Goal: Information Seeking & Learning: Find specific fact

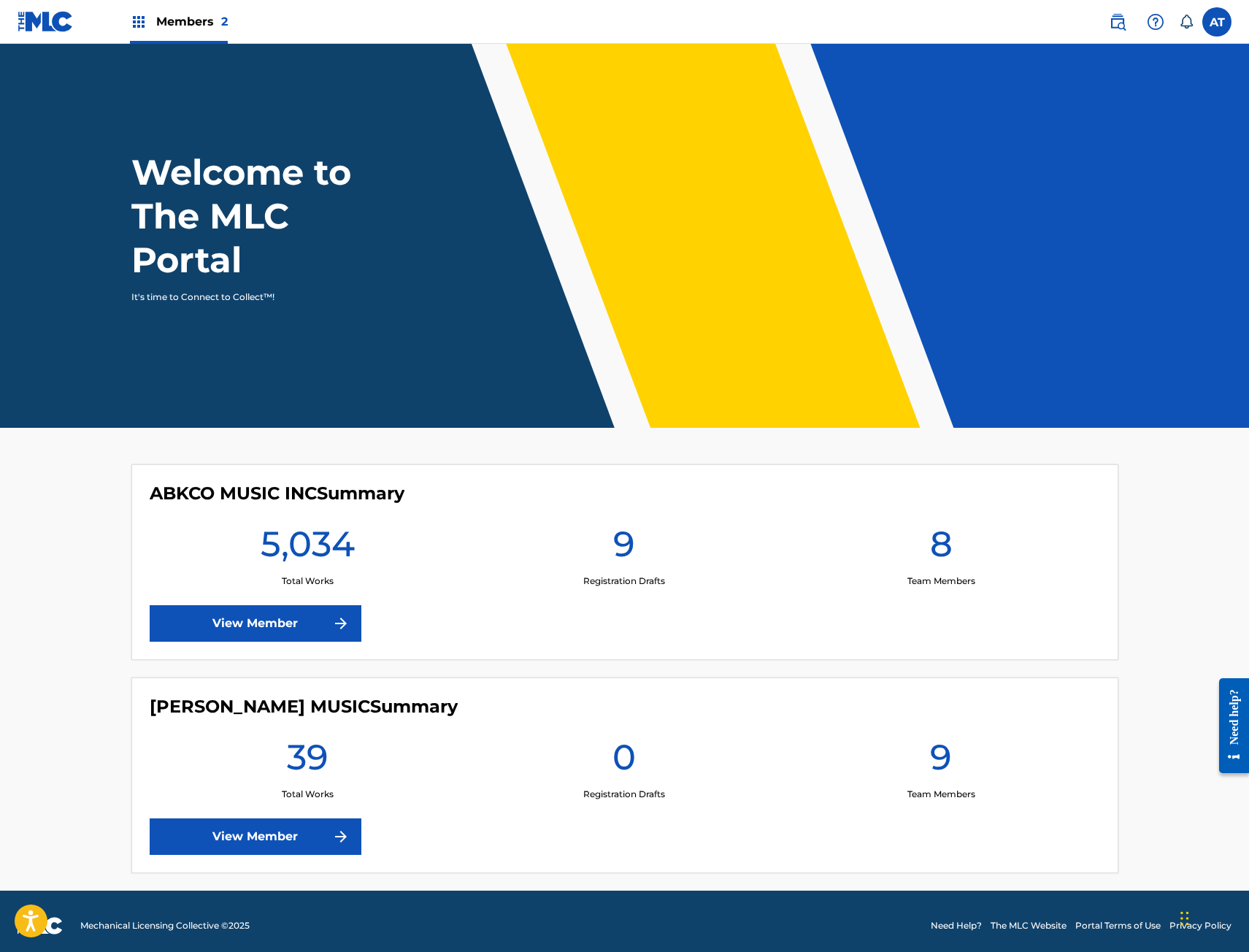
click at [1123, 18] on img at bounding box center [1118, 21] width 17 height 17
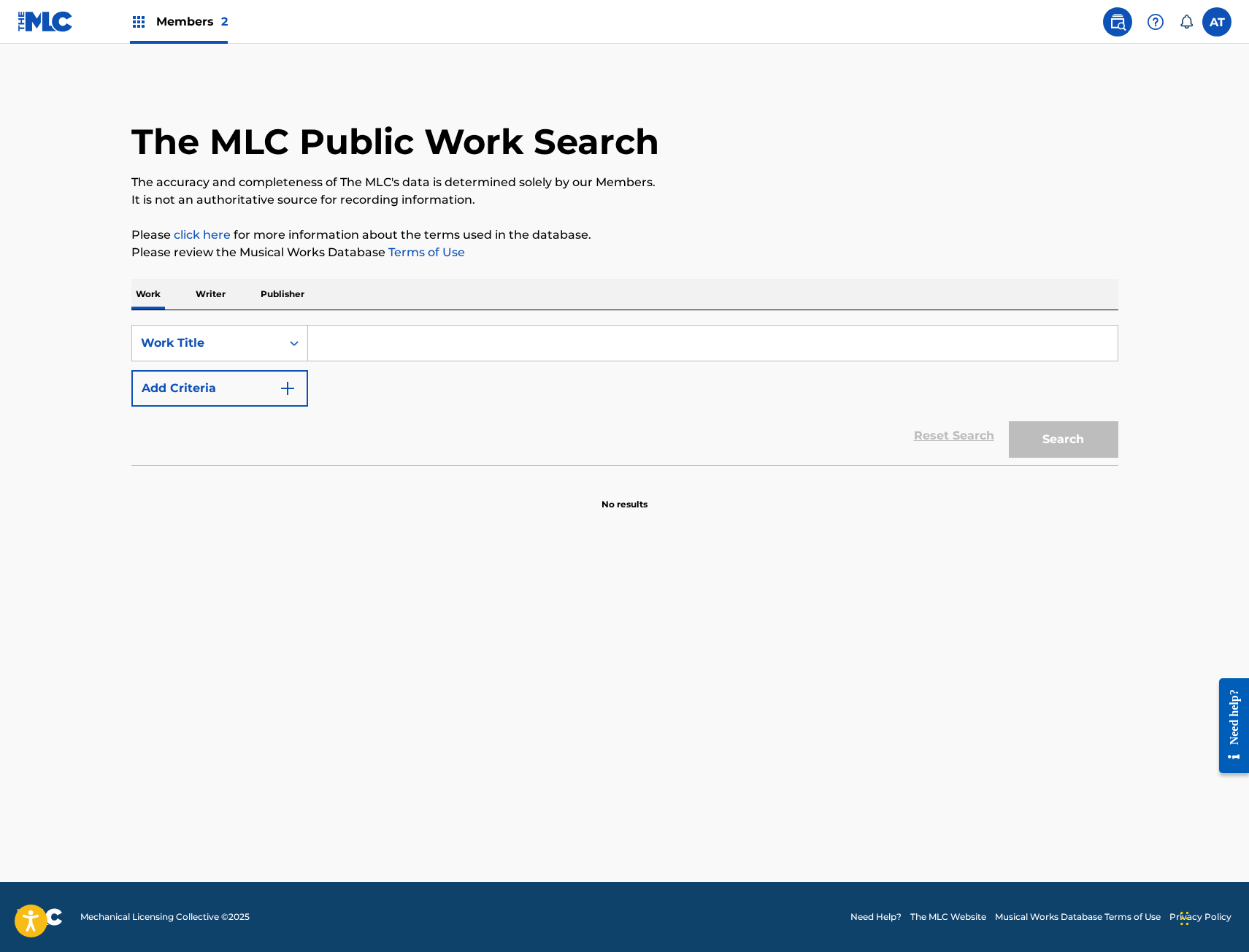
click at [452, 360] on input "Search Form" at bounding box center [713, 343] width 810 height 35
click at [458, 353] on input "Search Form" at bounding box center [713, 343] width 810 height 35
click at [384, 345] on input "Search Form" at bounding box center [713, 343] width 810 height 35
type input "300 conejos"
click at [1009, 421] on button "Search" at bounding box center [1064, 439] width 109 height 36
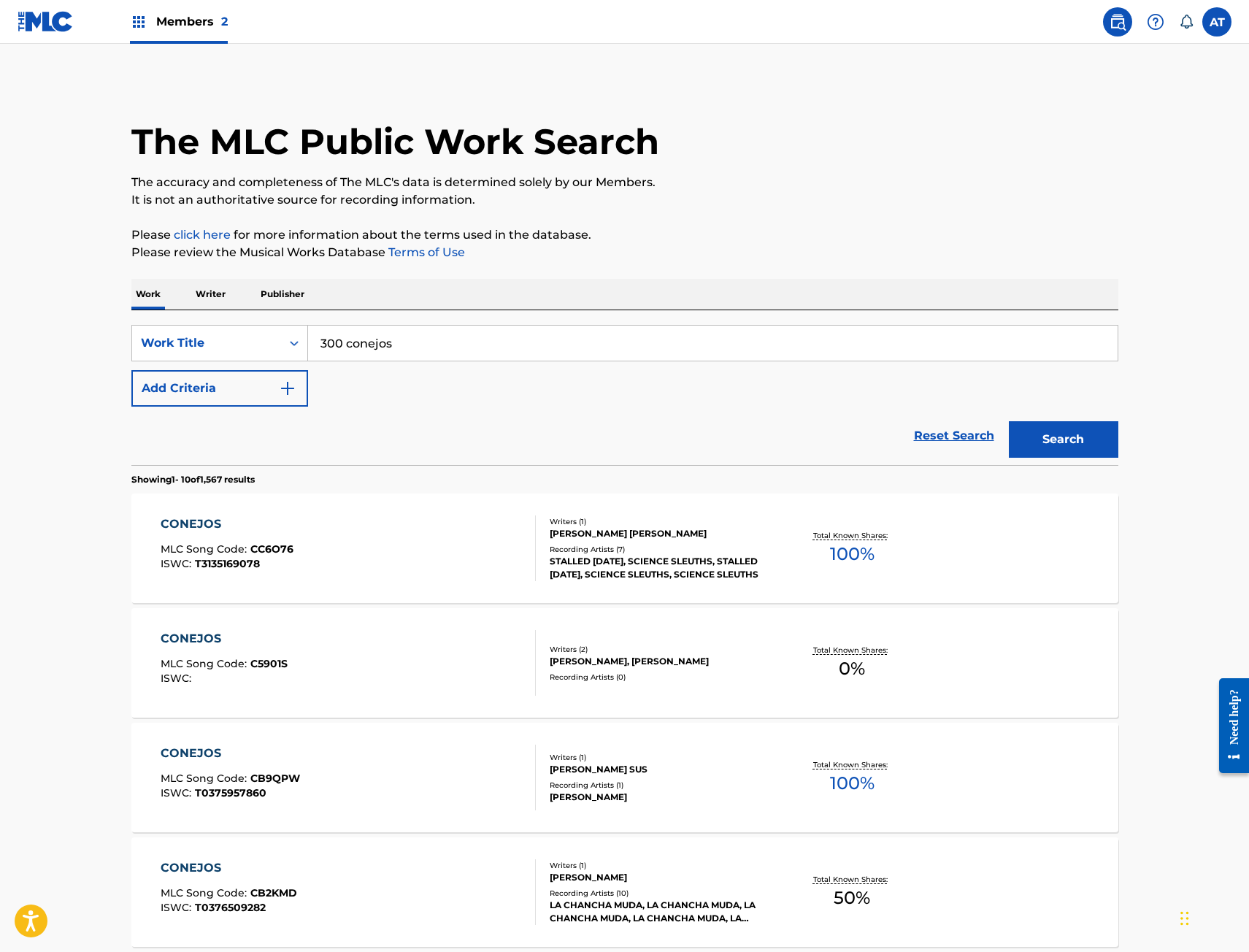
click at [253, 382] on button "Add Criteria" at bounding box center [220, 388] width 177 height 36
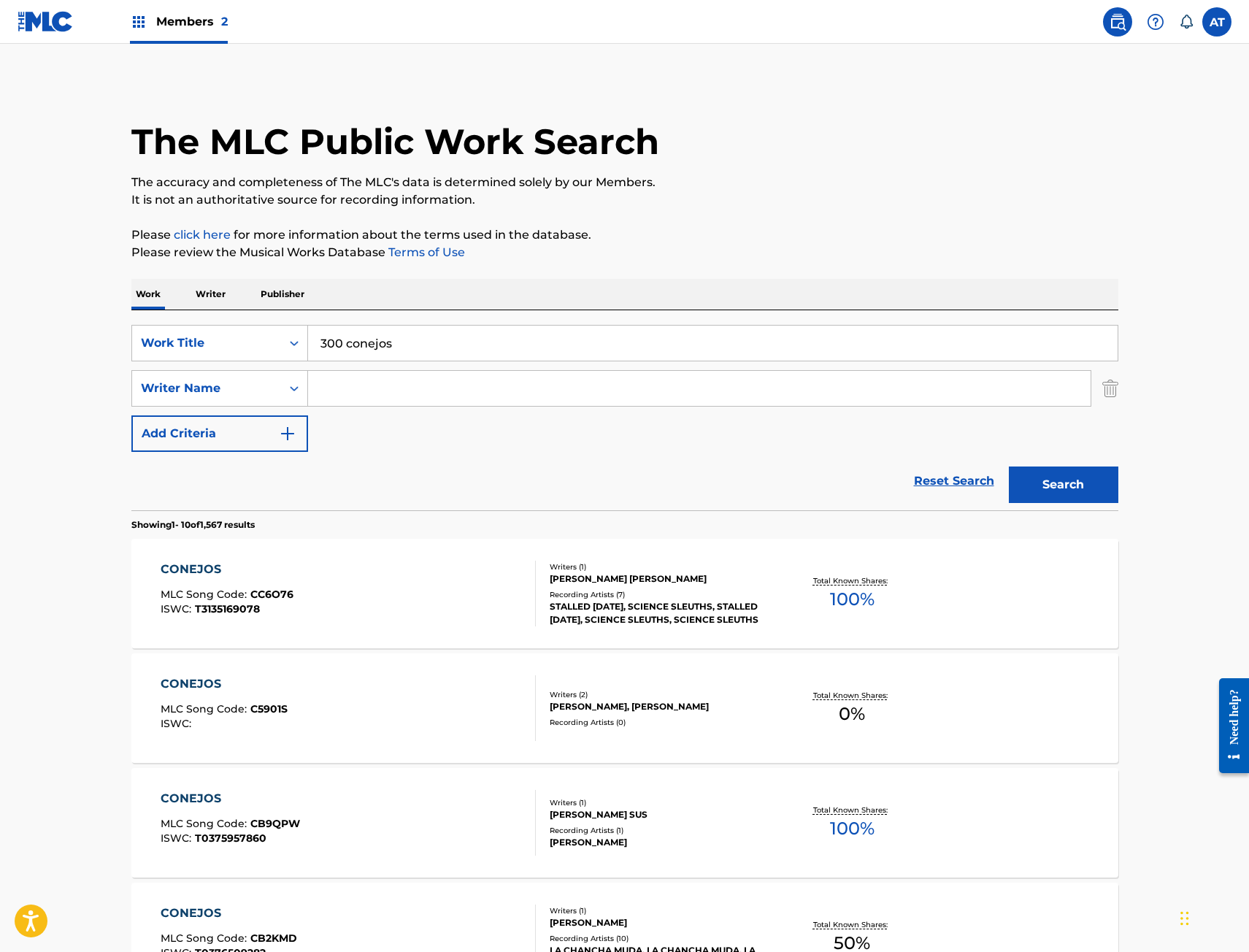
click at [432, 436] on div "SearchWithCriteriabf754e36-0785-4e7f-99fb-29215a55b9c5 Work Title 300 conejos S…" at bounding box center [624, 388] width 987 height 127
click at [434, 407] on div "SearchWithCriteriabf754e36-0785-4e7f-99fb-29215a55b9c5 Work Title 300 conejos S…" at bounding box center [624, 388] width 987 height 127
click at [434, 394] on input "Search Form" at bounding box center [699, 388] width 783 height 35
click at [1076, 476] on button "Search" at bounding box center [1064, 485] width 109 height 36
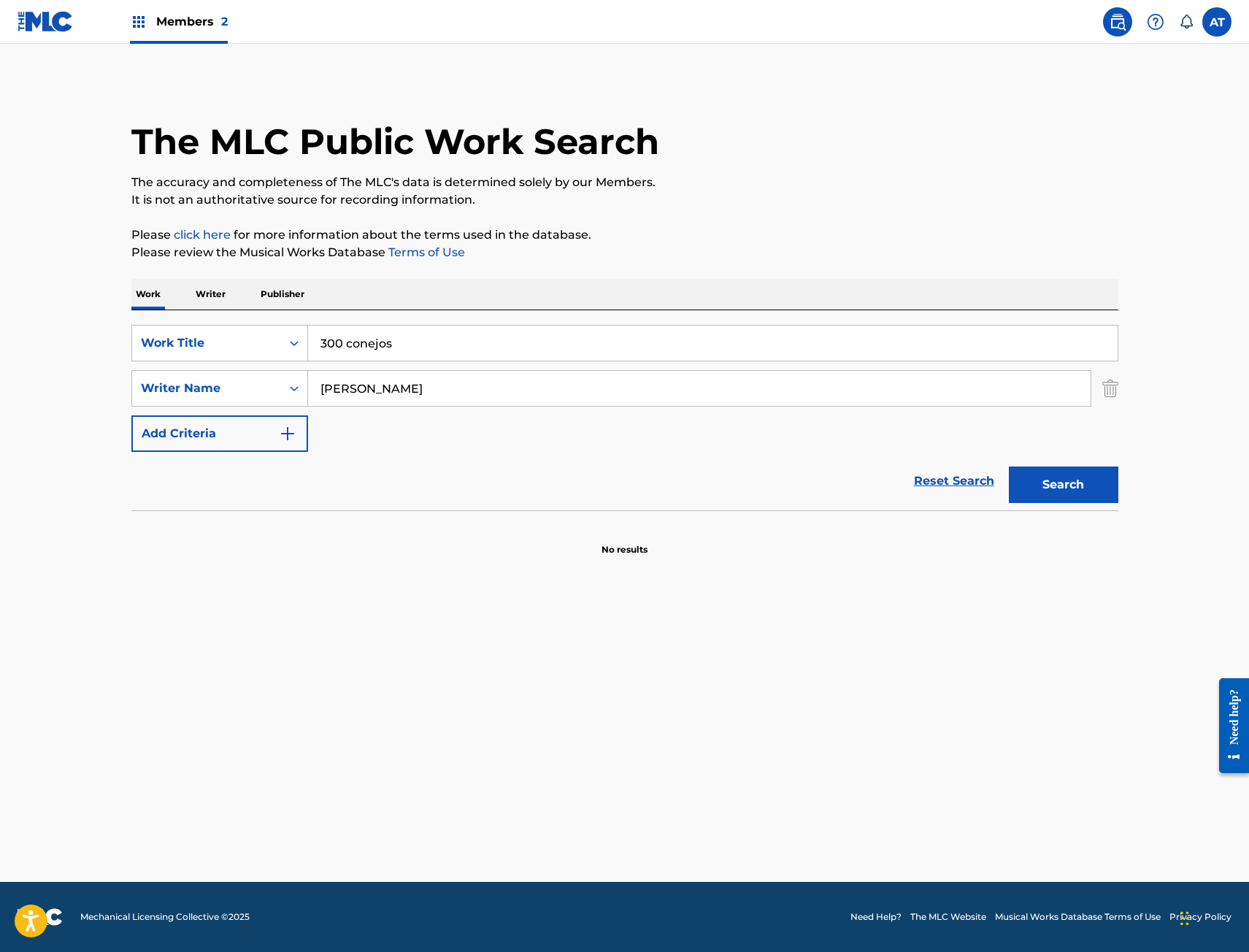
drag, startPoint x: 451, startPoint y: 413, endPoint x: 371, endPoint y: 390, distance: 83.2
click at [449, 413] on div "SearchWithCriteriabf754e36-0785-4e7f-99fb-29215a55b9c5 Work Title 300 conejos S…" at bounding box center [624, 388] width 987 height 127
click at [361, 384] on input "[PERSON_NAME]" at bounding box center [699, 388] width 783 height 35
click at [344, 387] on input "[PERSON_NAME]" at bounding box center [699, 388] width 783 height 35
click at [503, 400] on input "[PERSON_NAME]" at bounding box center [699, 388] width 783 height 35
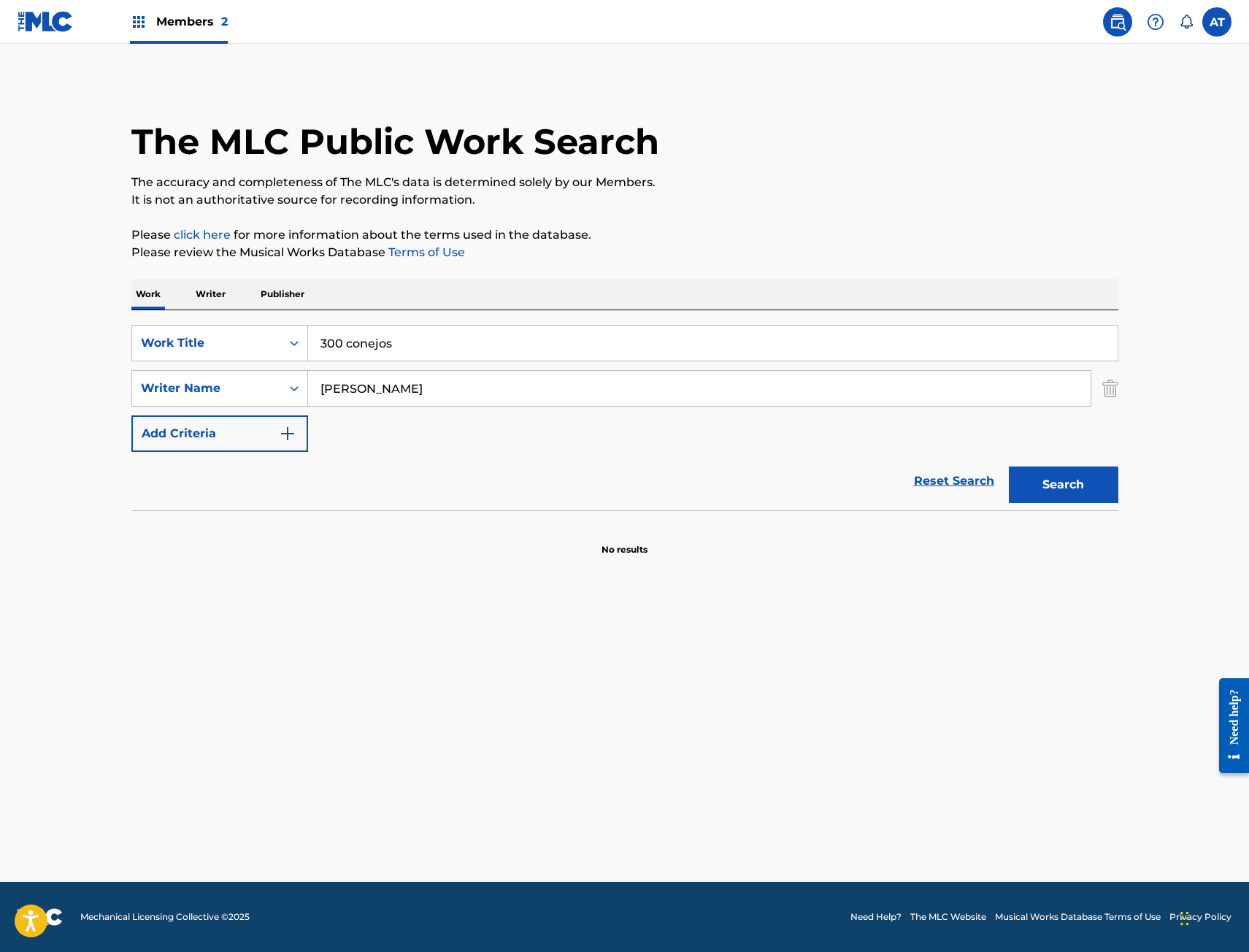
click at [503, 400] on input "[PERSON_NAME]" at bounding box center [699, 388] width 783 height 35
type input "[PERSON_NAME]"
click at [1009, 467] on button "Search" at bounding box center [1064, 485] width 109 height 36
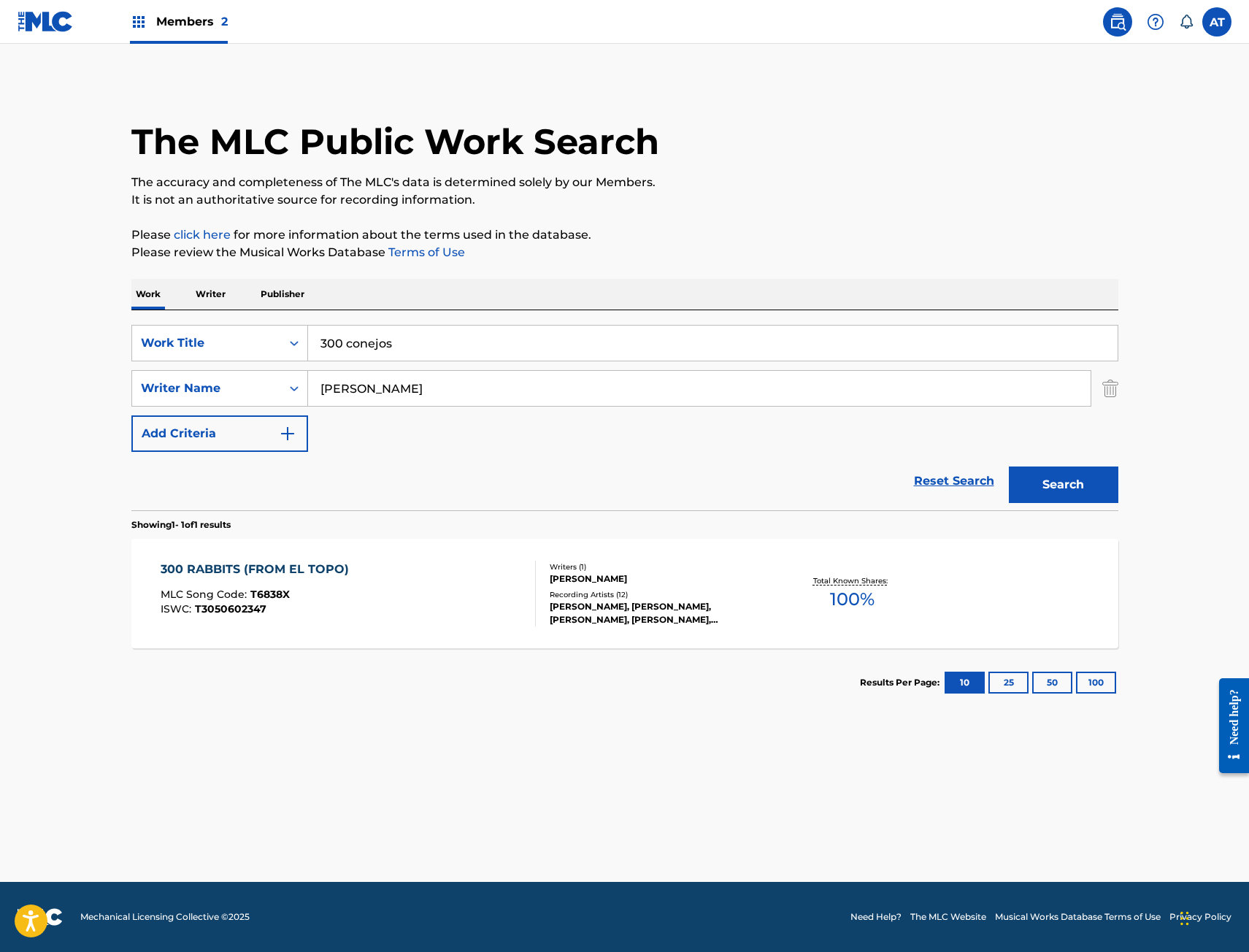
click at [414, 612] on div "300 RABBITS (FROM EL TOPO) MLC Song Code : T6838X ISWC : T3050602347" at bounding box center [348, 593] width 375 height 65
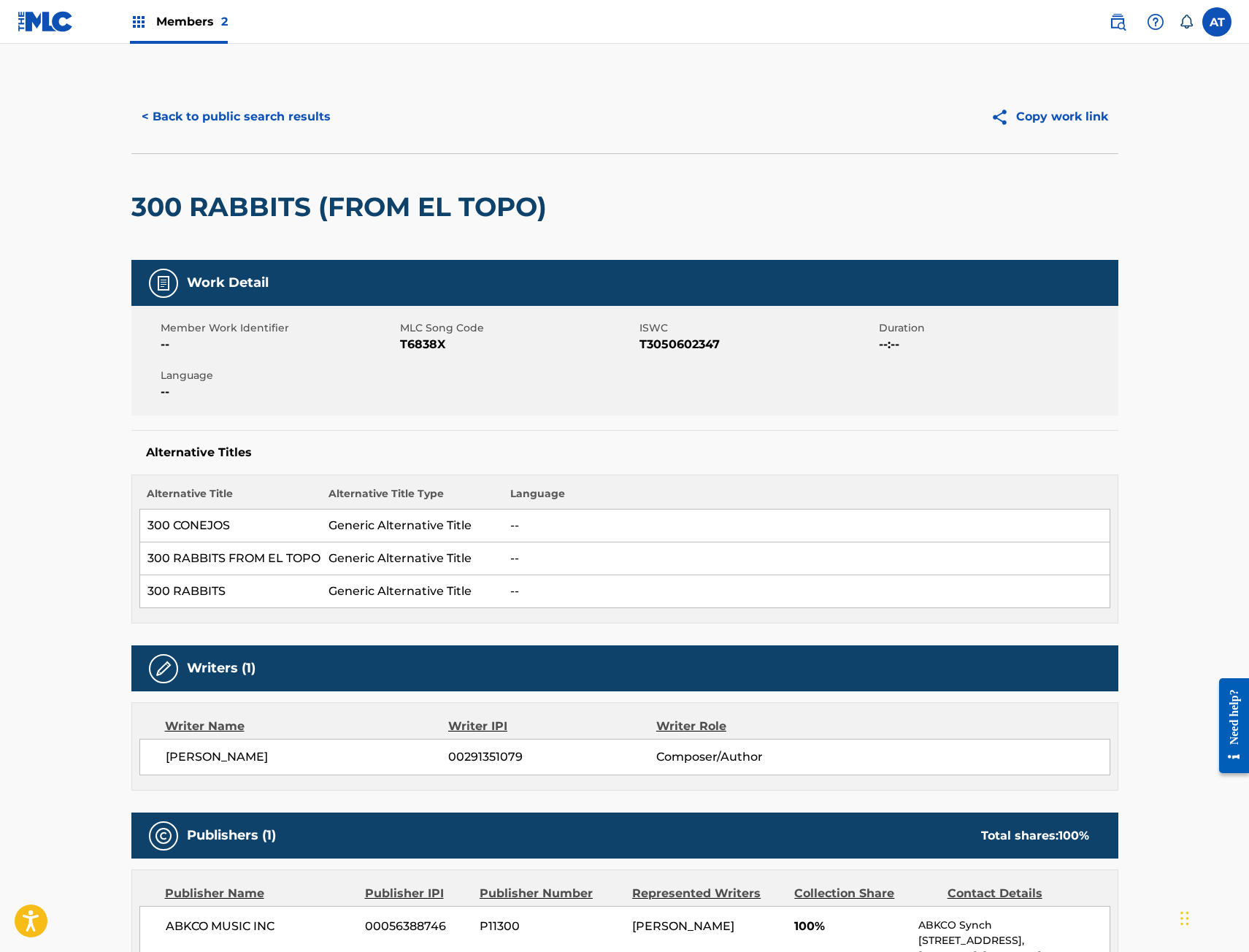
click at [275, 95] on div "< Back to public search results Copy work link" at bounding box center [624, 117] width 987 height 73
drag, startPoint x: 221, startPoint y: 119, endPoint x: 211, endPoint y: 112, distance: 12.2
click at [211, 112] on button "< Back to public search results" at bounding box center [236, 117] width 210 height 36
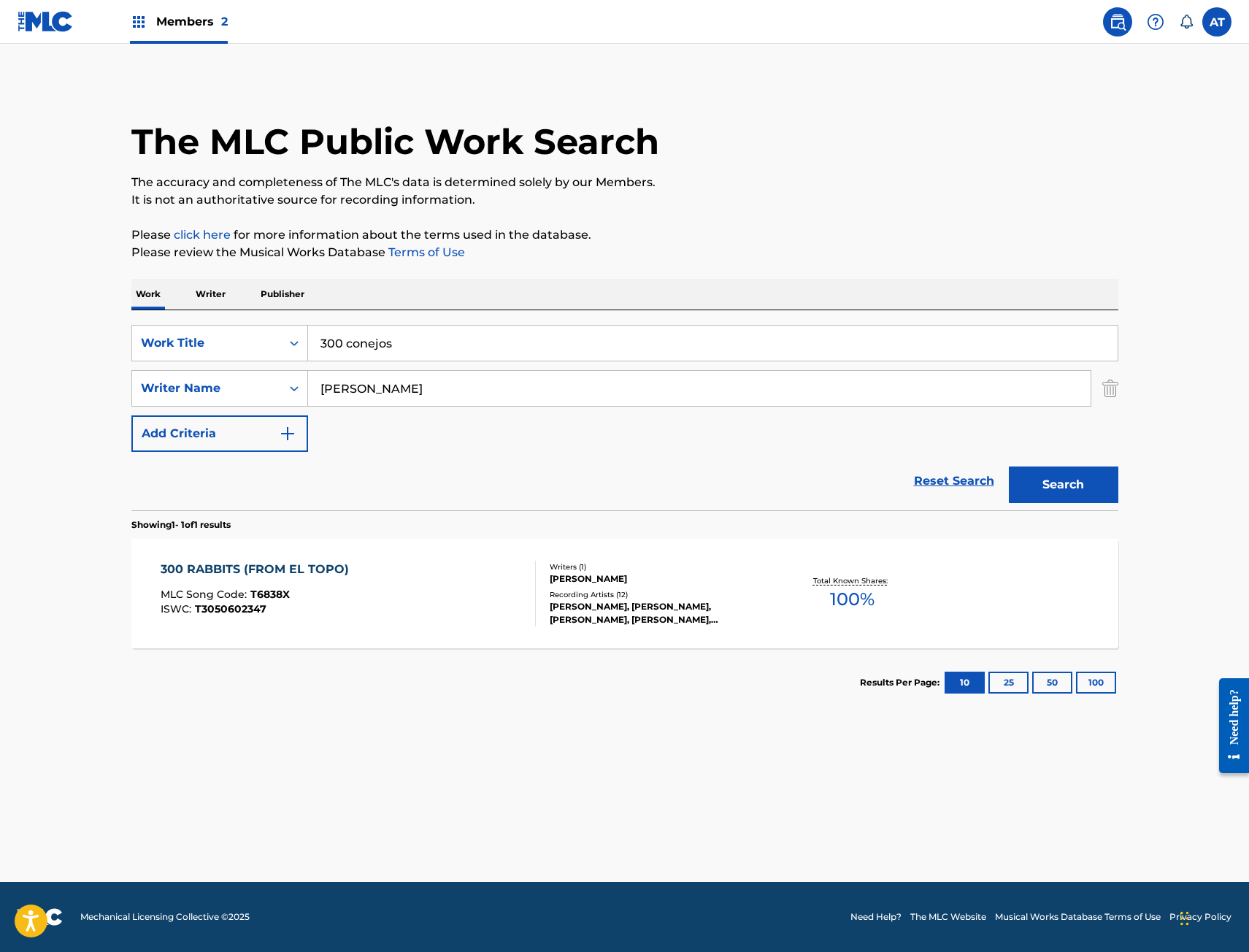
click at [448, 345] on input "300 conejos" at bounding box center [713, 343] width 810 height 35
drag, startPoint x: 460, startPoint y: 339, endPoint x: 1, endPoint y: 290, distance: 461.6
click at [0, 302] on html "Accessibility Screen-Reader Guide, Feedback, and Issue Reporting | New window M…" at bounding box center [624, 476] width 1249 height 952
type input "burial of the first toy"
click at [1009, 467] on button "Search" at bounding box center [1064, 485] width 109 height 36
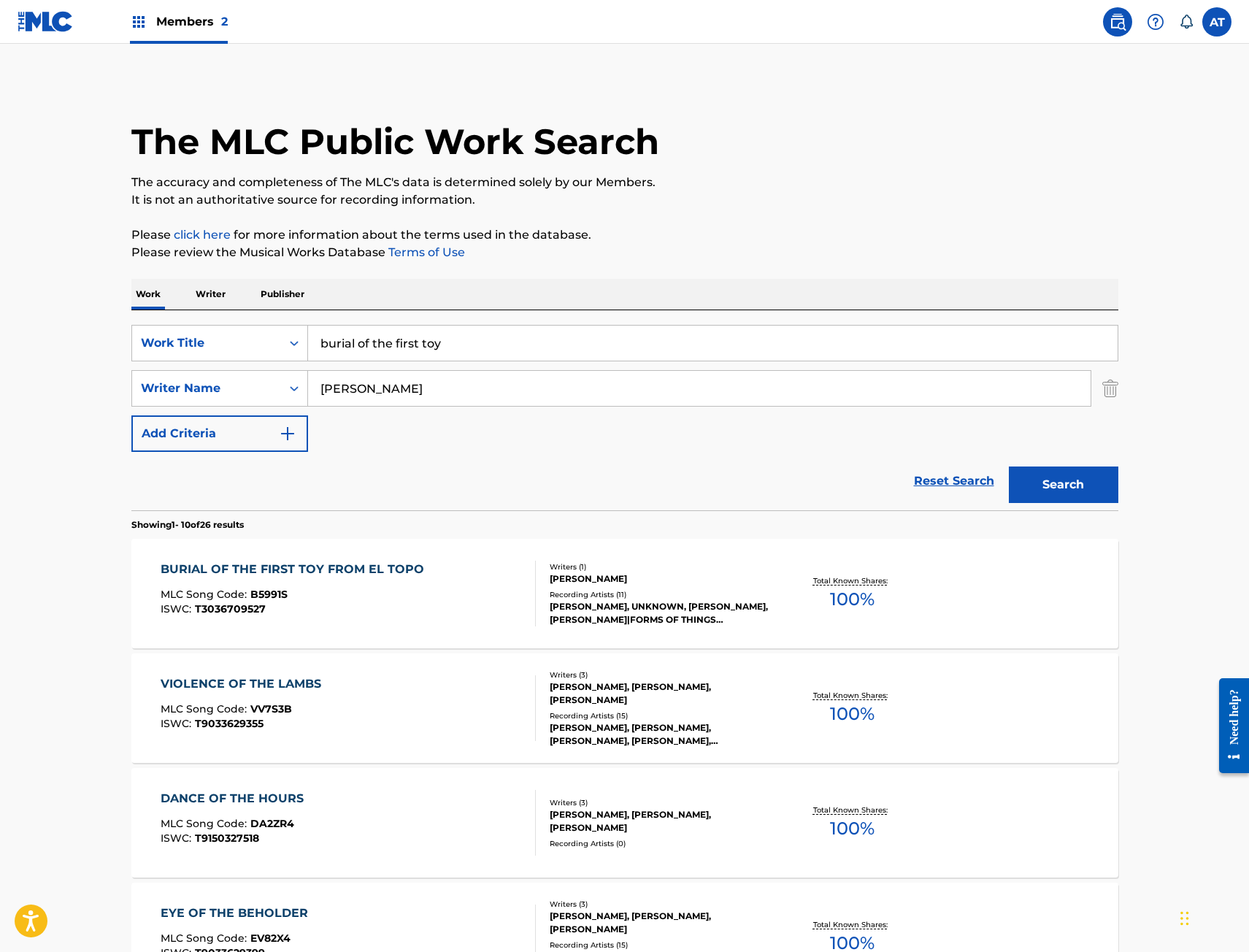
click at [397, 610] on div "ISWC : T3036709527" at bounding box center [296, 609] width 270 height 11
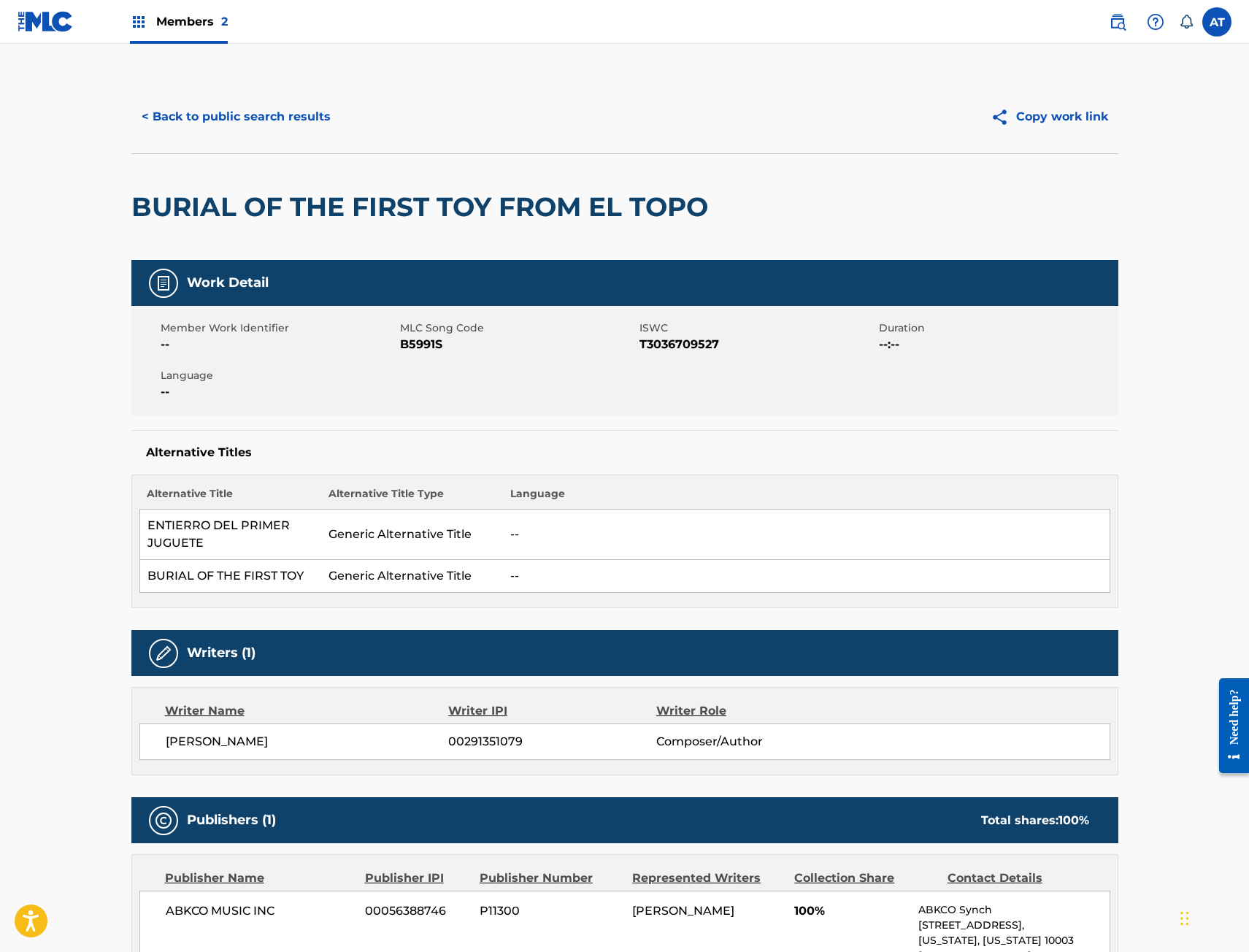
click at [202, 122] on button "< Back to public search results" at bounding box center [236, 117] width 210 height 36
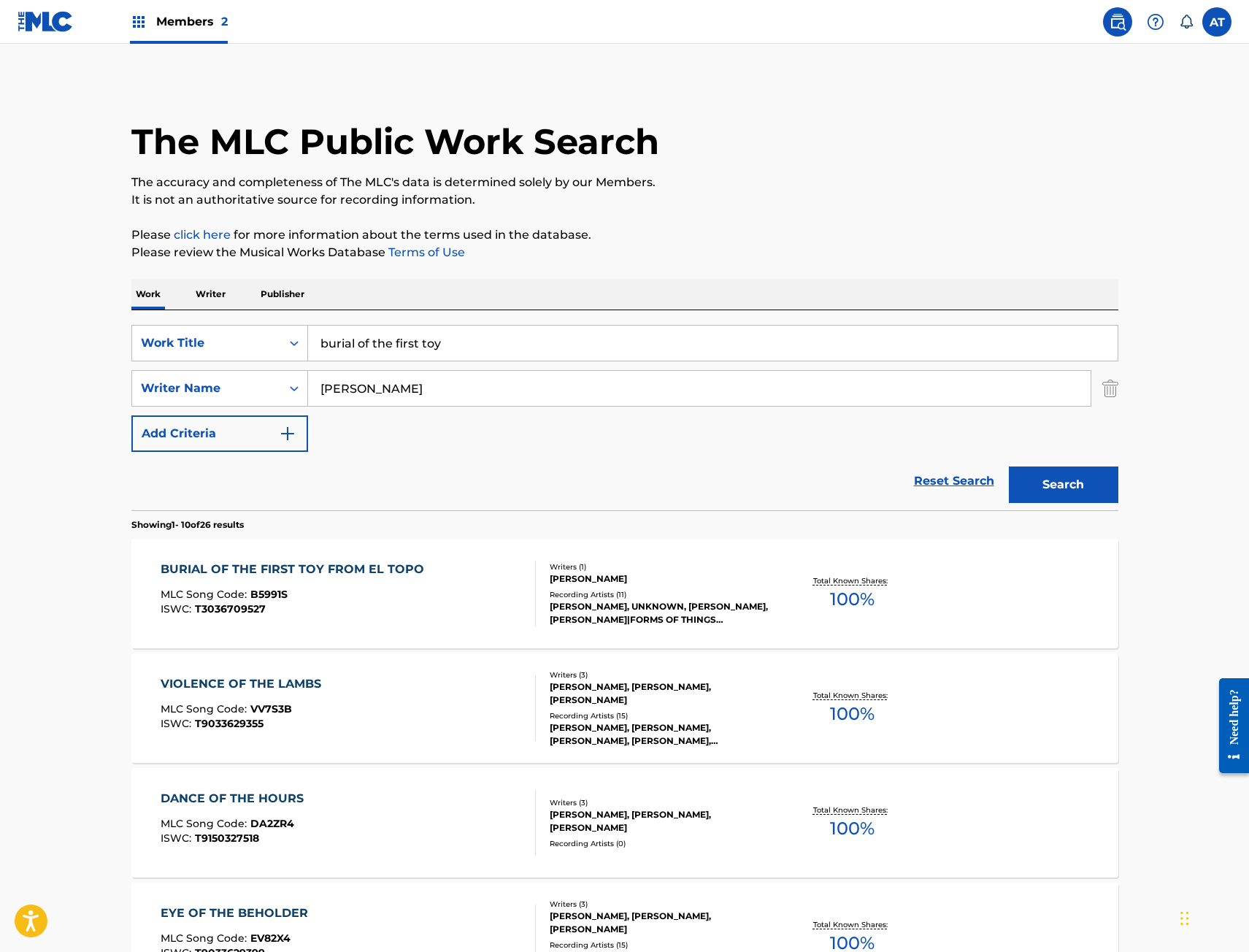
scroll to position [292, 0]
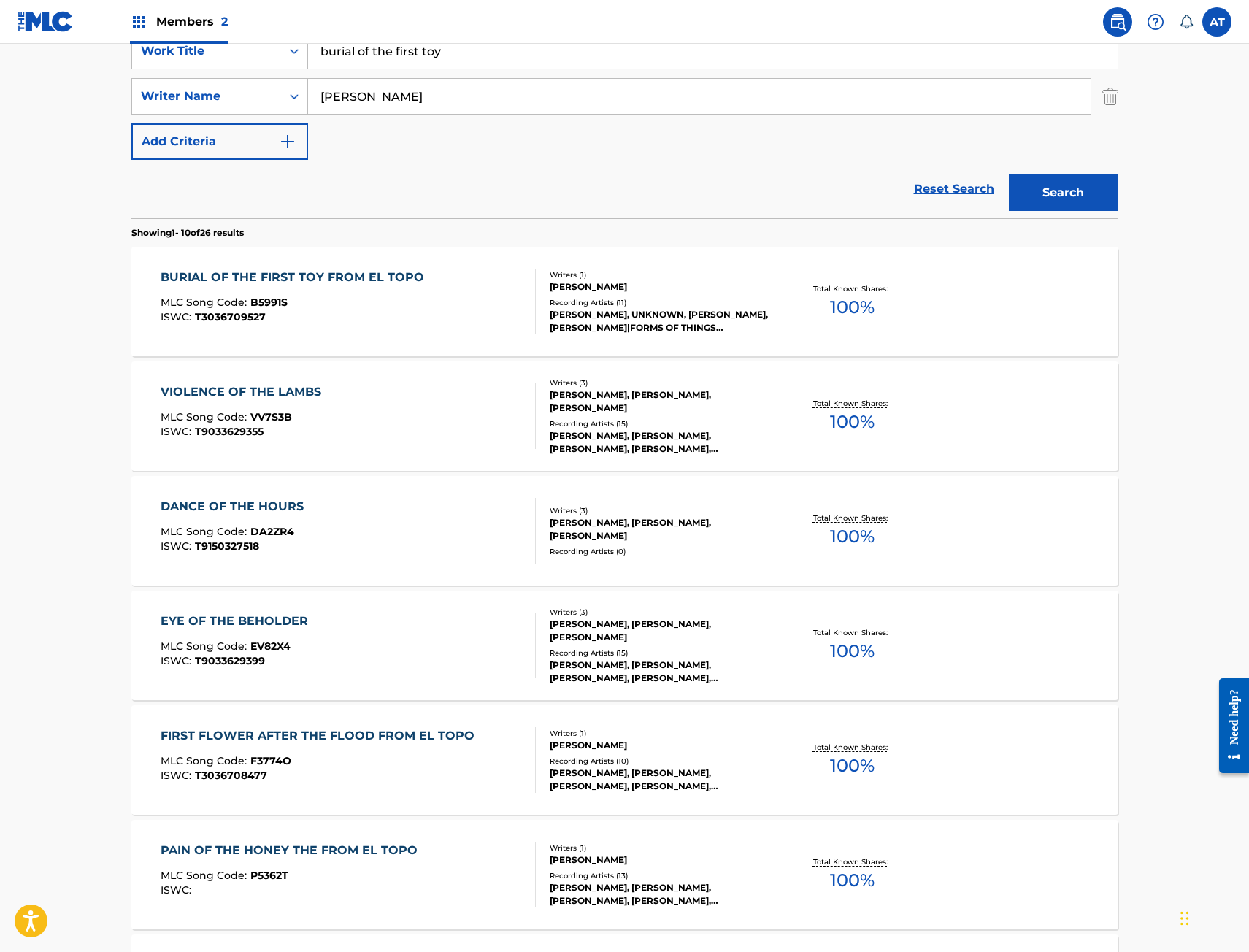
click at [495, 536] on div "DANCE OF THE HOURS MLC Song Code : DA2ZR4 ISWC : T9150327518" at bounding box center [348, 530] width 375 height 65
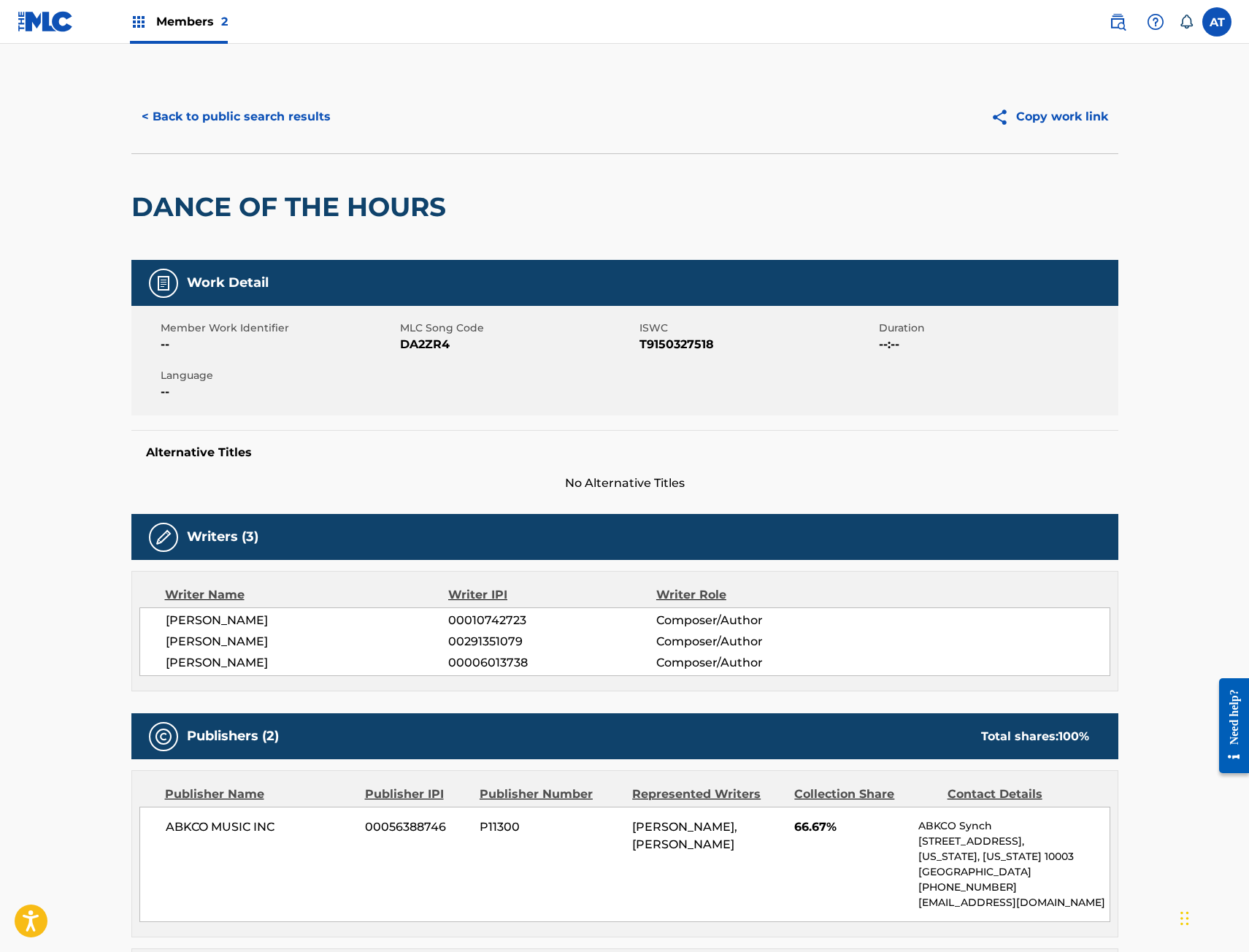
click at [207, 115] on button "< Back to public search results" at bounding box center [236, 117] width 210 height 36
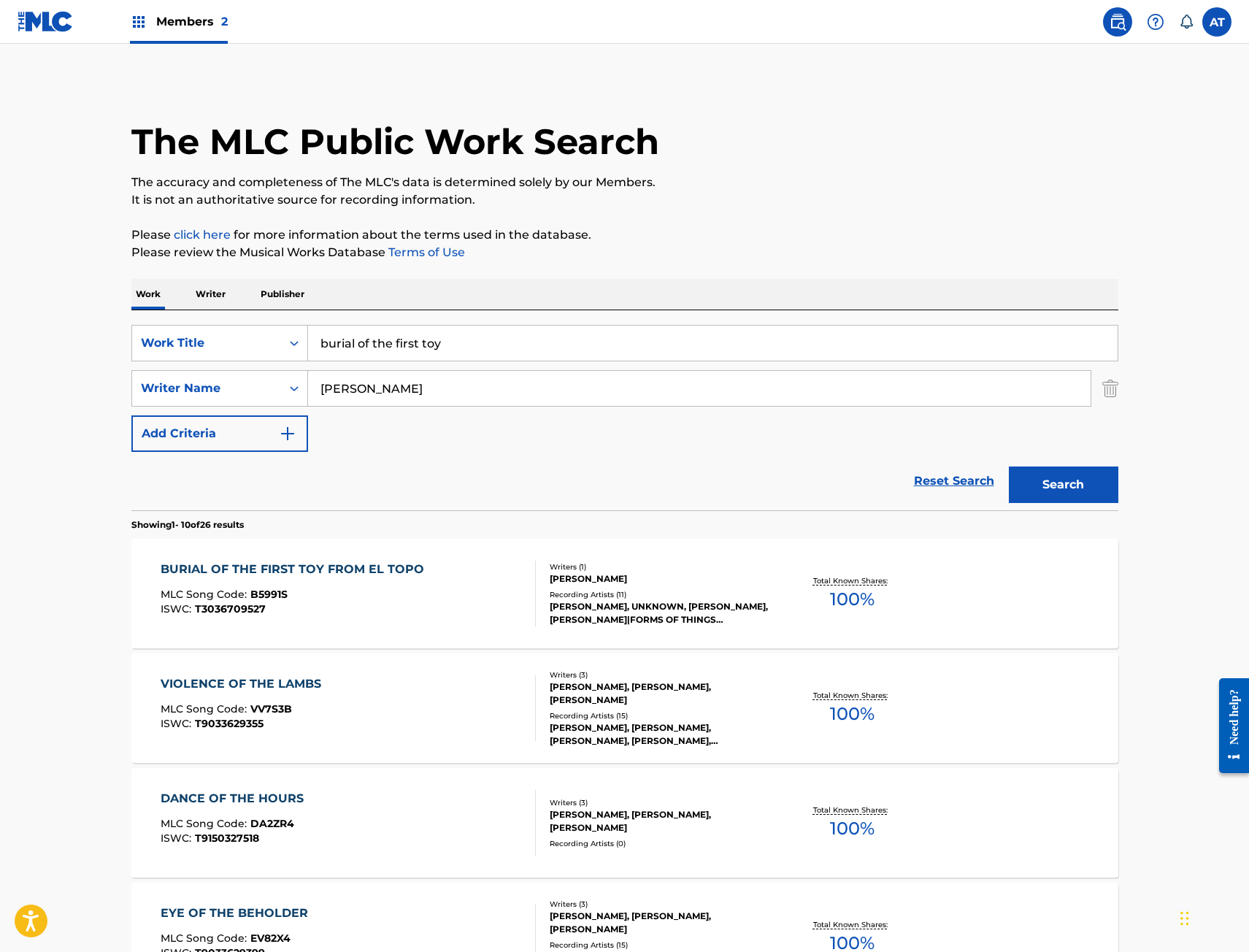
scroll to position [292, 0]
